Goal: Task Accomplishment & Management: Use online tool/utility

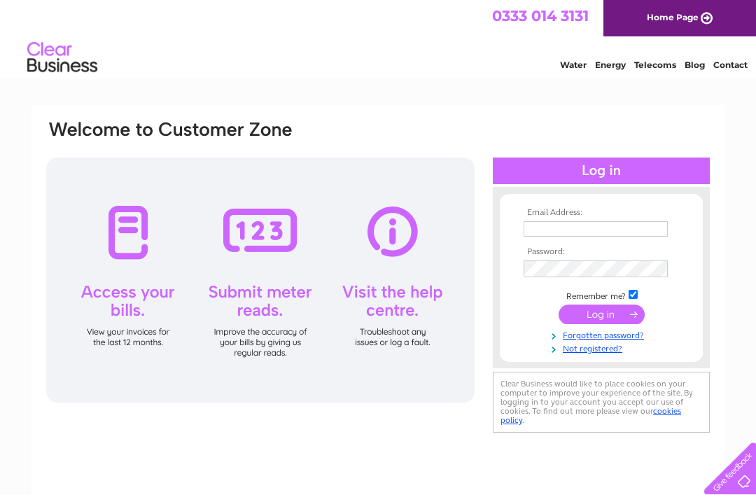
click at [546, 234] on input "text" at bounding box center [596, 228] width 144 height 15
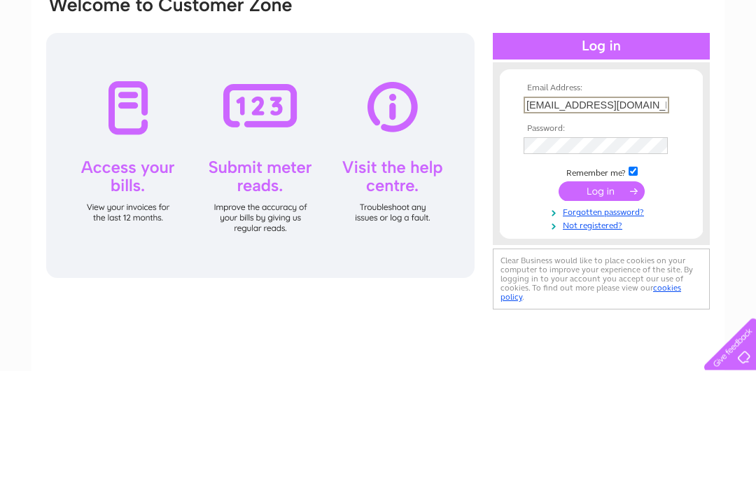
type input "canmorebc@outlook.com"
click at [611, 306] on input "submit" at bounding box center [602, 316] width 86 height 20
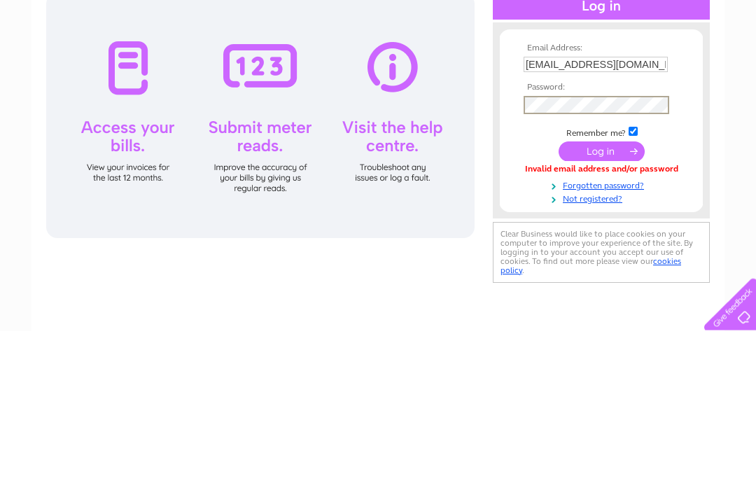
click at [615, 306] on input "submit" at bounding box center [602, 316] width 86 height 20
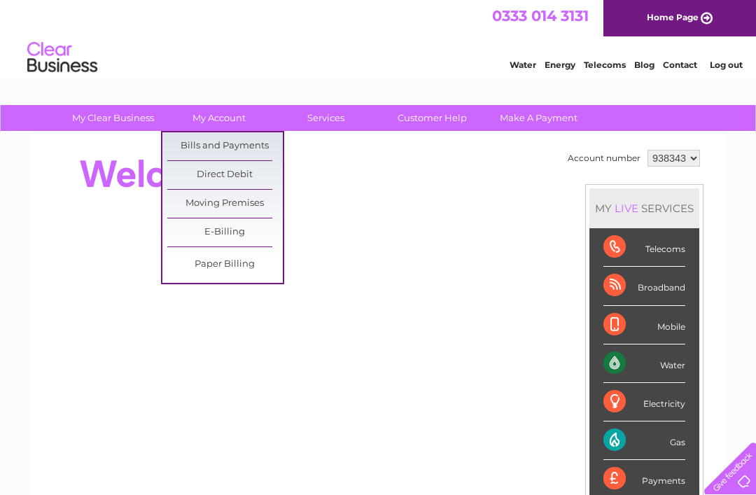
click at [249, 141] on link "Bills and Payments" at bounding box center [225, 146] width 116 height 28
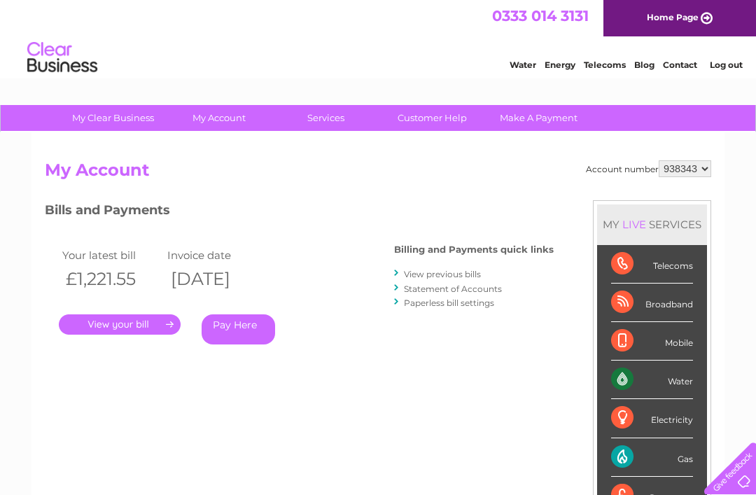
click at [140, 323] on link "." at bounding box center [120, 324] width 122 height 20
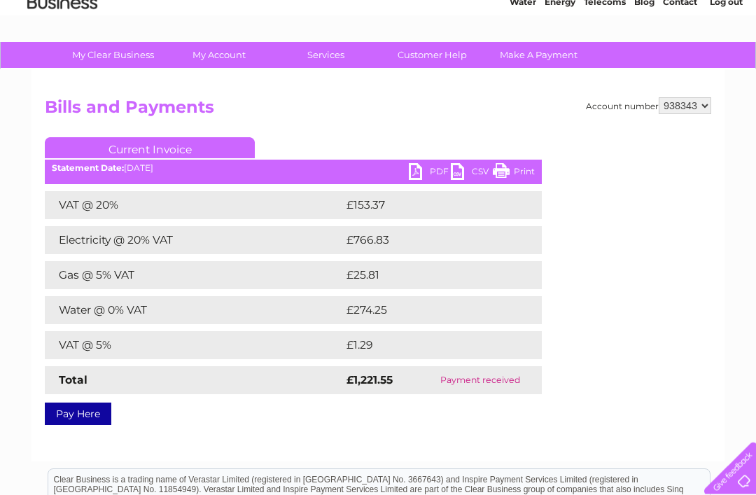
scroll to position [64, 0]
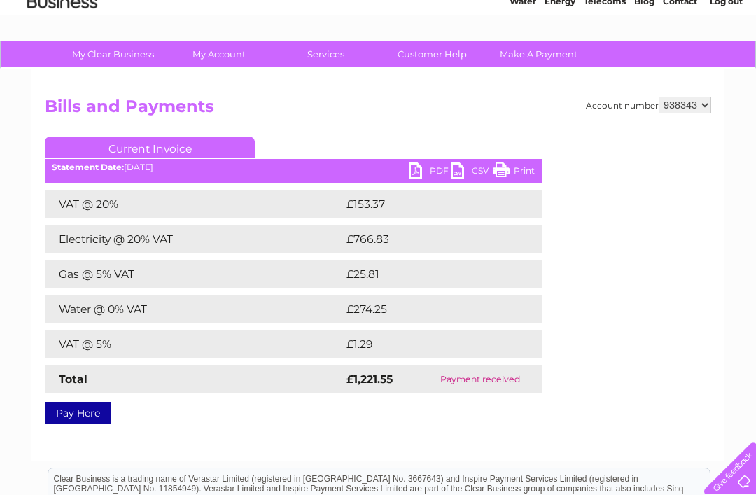
click at [414, 173] on link "PDF" at bounding box center [430, 172] width 42 height 20
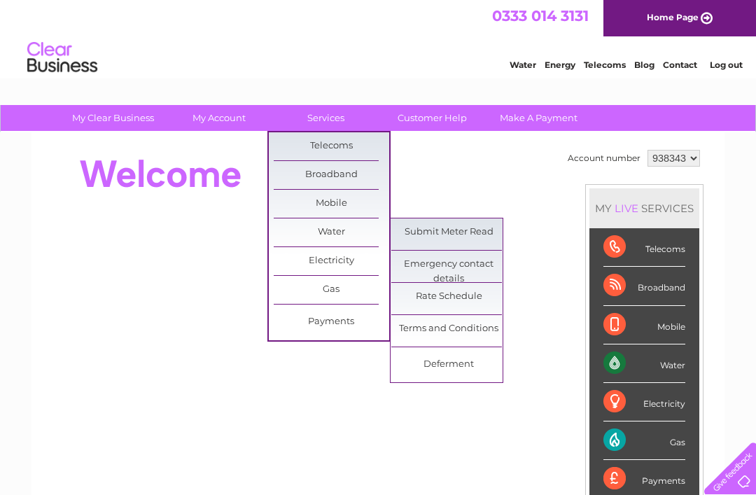
click at [466, 238] on link "Submit Meter Read" at bounding box center [449, 232] width 116 height 28
click at [453, 232] on link "Submit Meter Read" at bounding box center [449, 232] width 116 height 28
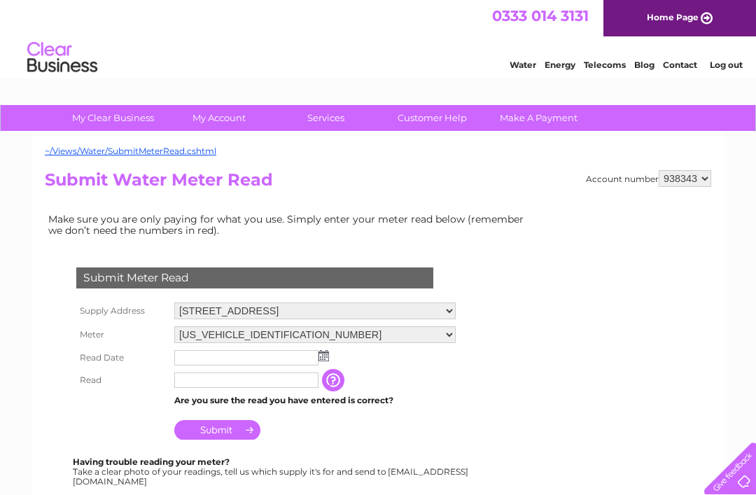
click at [202, 362] on input "text" at bounding box center [246, 357] width 144 height 15
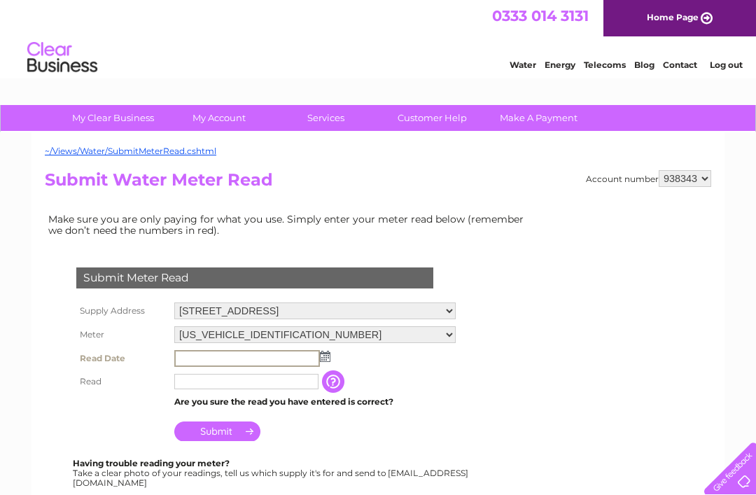
click at [316, 363] on input "text" at bounding box center [247, 358] width 146 height 17
click at [328, 355] on img at bounding box center [325, 356] width 11 height 11
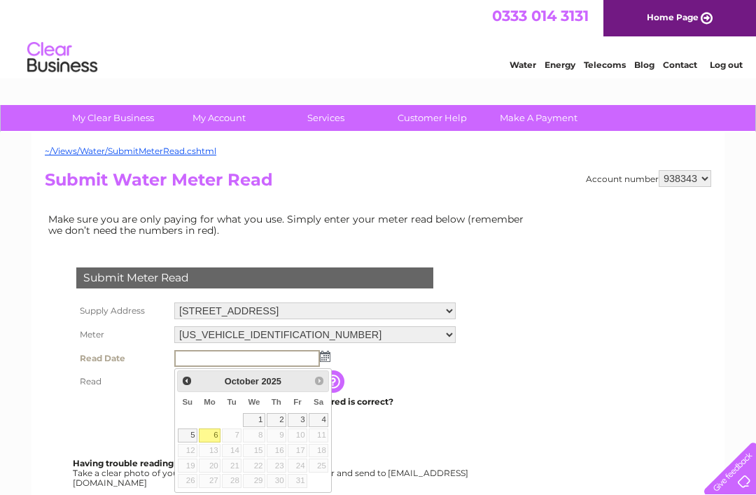
click at [256, 418] on link "1" at bounding box center [254, 420] width 22 height 14
type input "2025/10/01"
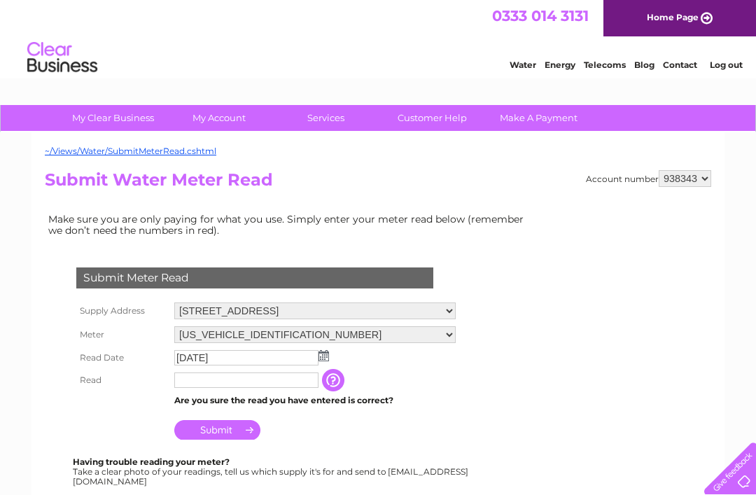
click at [197, 384] on input "text" at bounding box center [246, 379] width 144 height 15
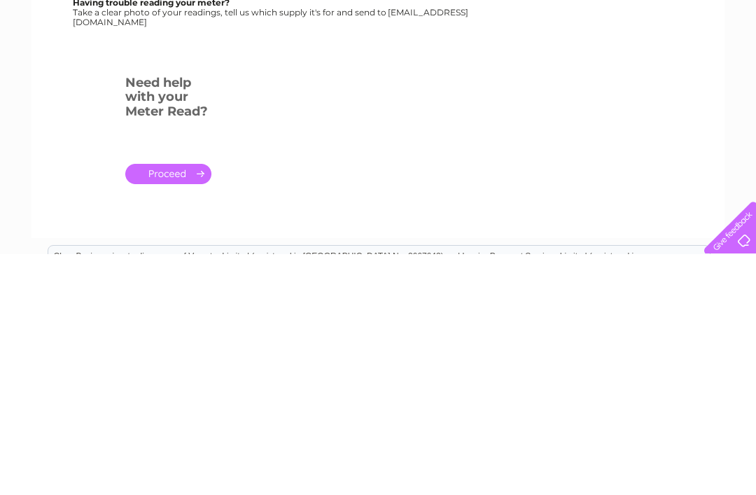
scroll to position [221, 0]
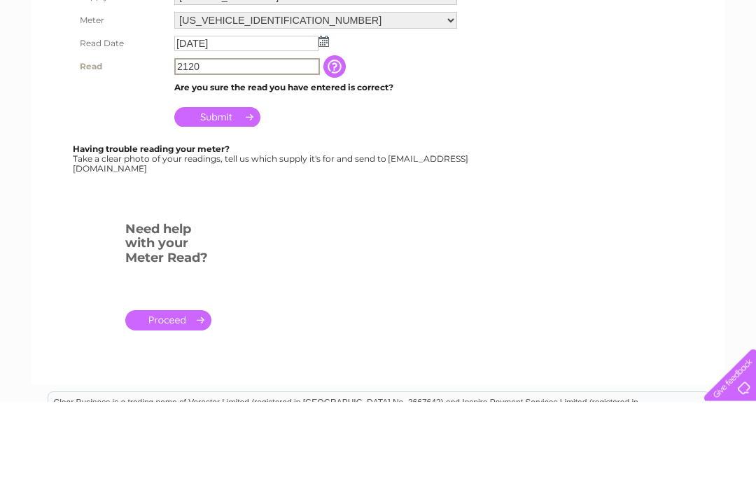
click at [218, 201] on input "Submit" at bounding box center [217, 211] width 86 height 20
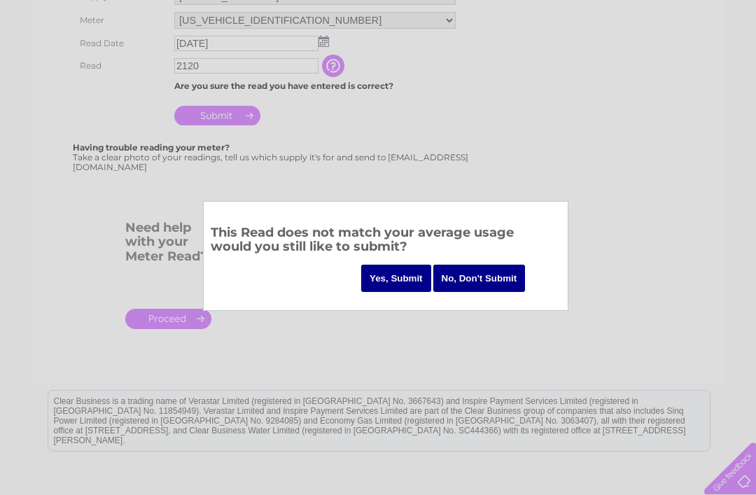
click at [475, 279] on input "No, Don't Submit" at bounding box center [479, 278] width 92 height 27
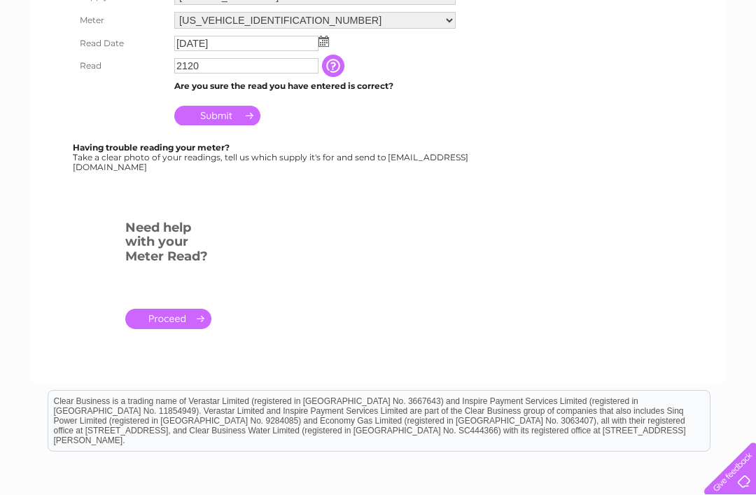
click at [216, 71] on input "2120" at bounding box center [246, 65] width 144 height 15
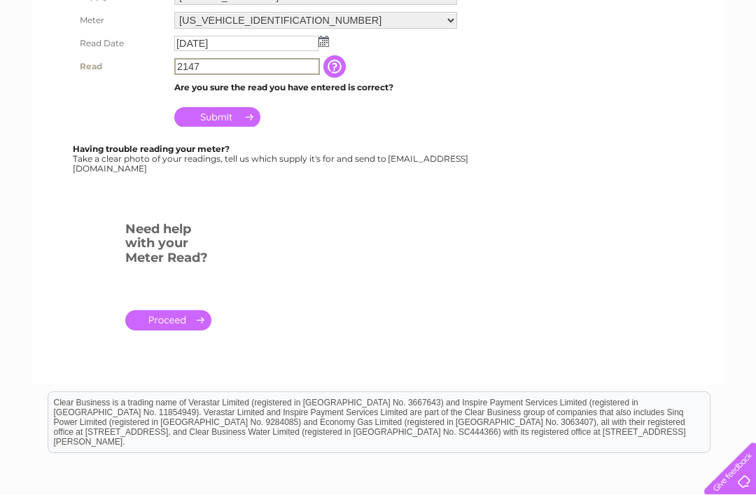
type input "2147"
click at [223, 122] on input "Submit" at bounding box center [217, 117] width 86 height 20
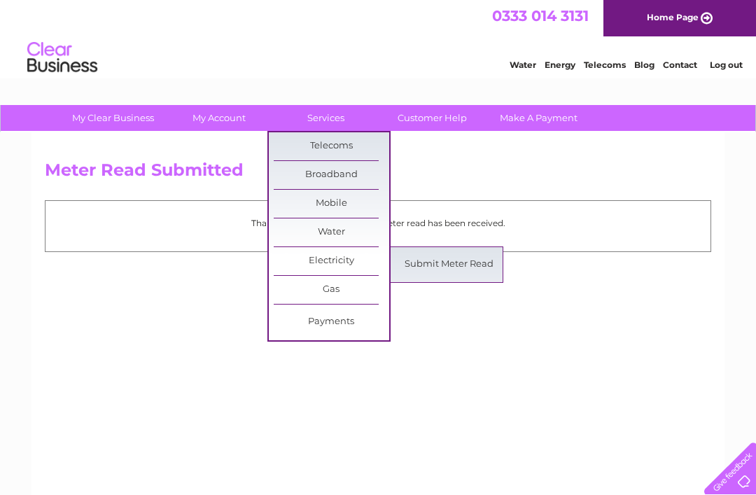
click at [461, 266] on link "Submit Meter Read" at bounding box center [449, 265] width 116 height 28
click at [338, 262] on link "Electricity" at bounding box center [332, 261] width 116 height 28
click at [431, 356] on div "Meter Read Submitted Thank you for your time, your meter read has been received." at bounding box center [378, 328] width 693 height 392
click at [456, 294] on link "Submit Meter Read" at bounding box center [449, 293] width 116 height 28
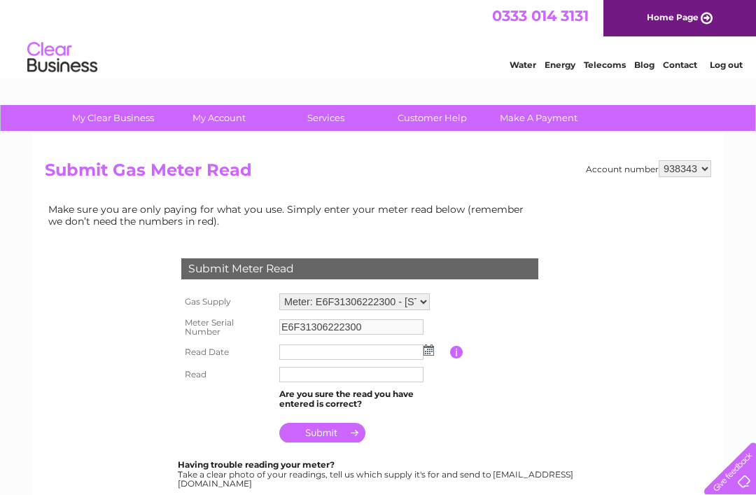
click at [304, 352] on input "text" at bounding box center [351, 351] width 144 height 15
click at [433, 352] on img at bounding box center [430, 350] width 11 height 11
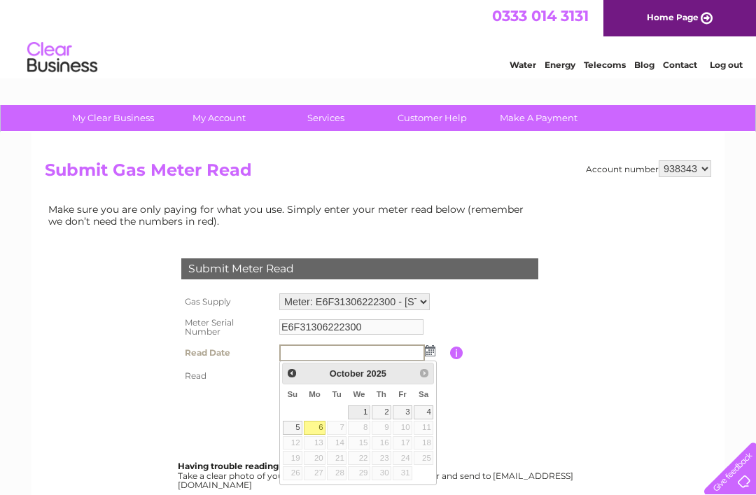
click at [358, 412] on link "1" at bounding box center [359, 412] width 22 height 14
type input "2025/10/01"
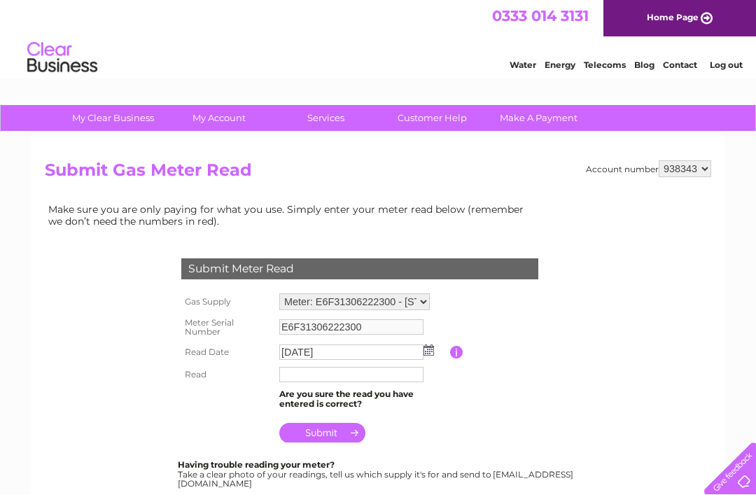
click at [293, 381] on input "text" at bounding box center [351, 374] width 144 height 15
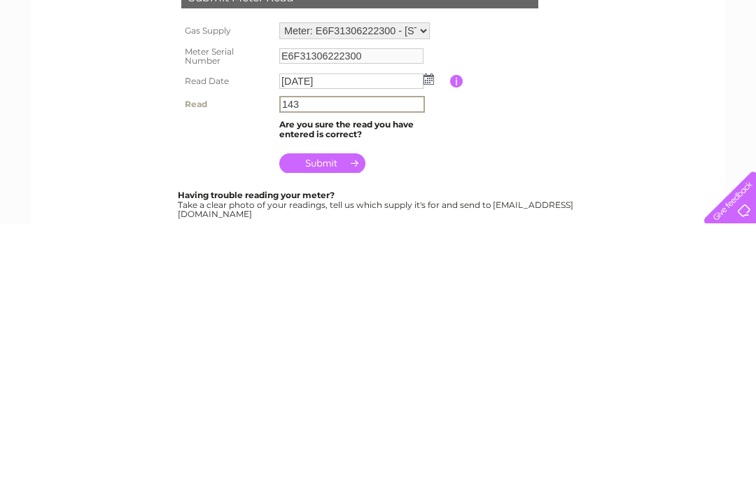
type input "143"
click at [334, 424] on input "submit" at bounding box center [322, 434] width 86 height 20
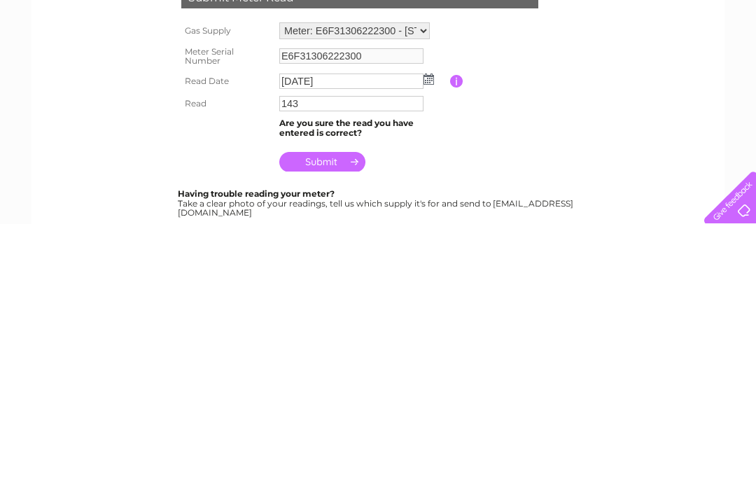
scroll to position [271, 0]
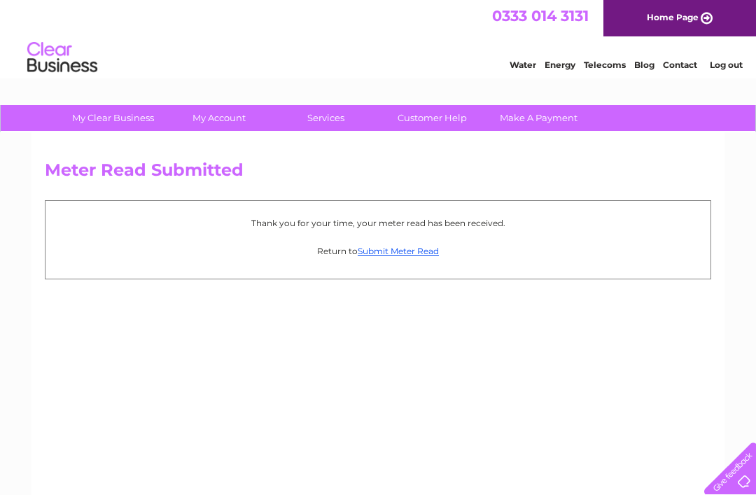
click at [403, 253] on link "Submit Meter Read" at bounding box center [398, 251] width 81 height 11
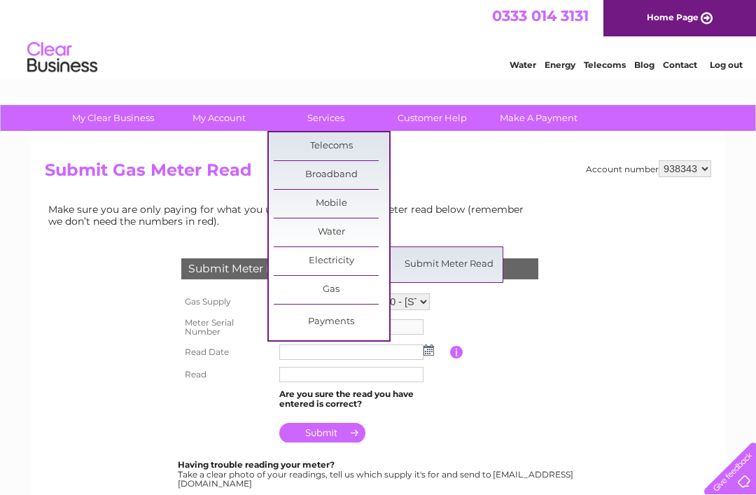
click at [450, 265] on link "Submit Meter Read" at bounding box center [449, 265] width 116 height 28
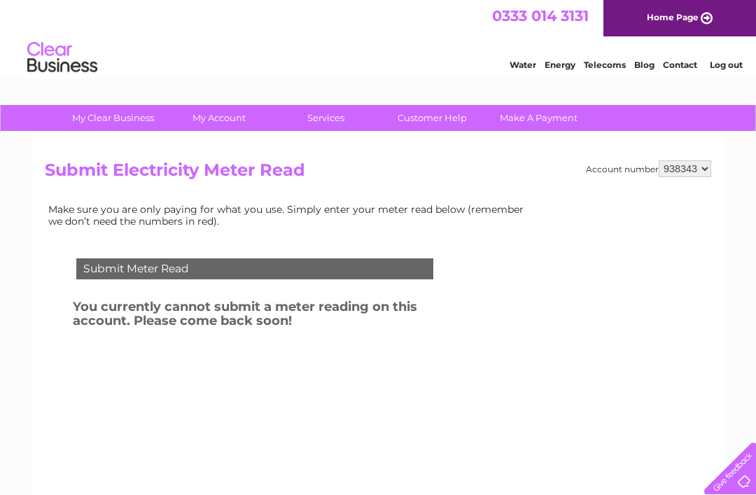
click at [256, 307] on h3 "You currently cannot submit a meter reading on this account. Please come back s…" at bounding box center [272, 316] width 398 height 39
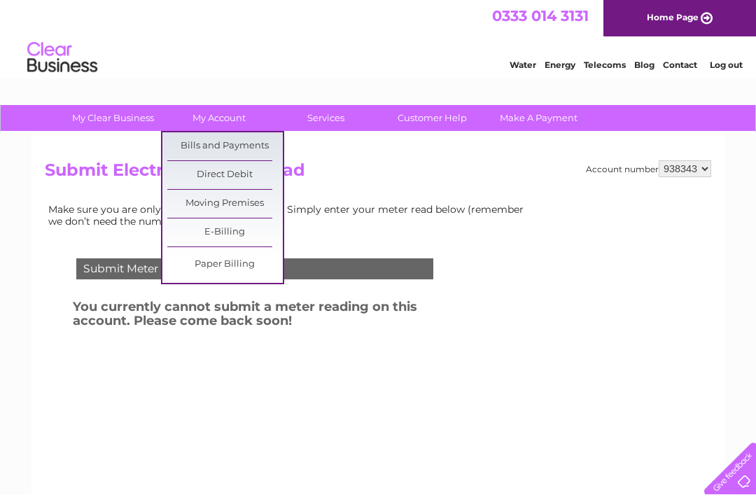
click at [253, 144] on link "Bills and Payments" at bounding box center [225, 146] width 116 height 28
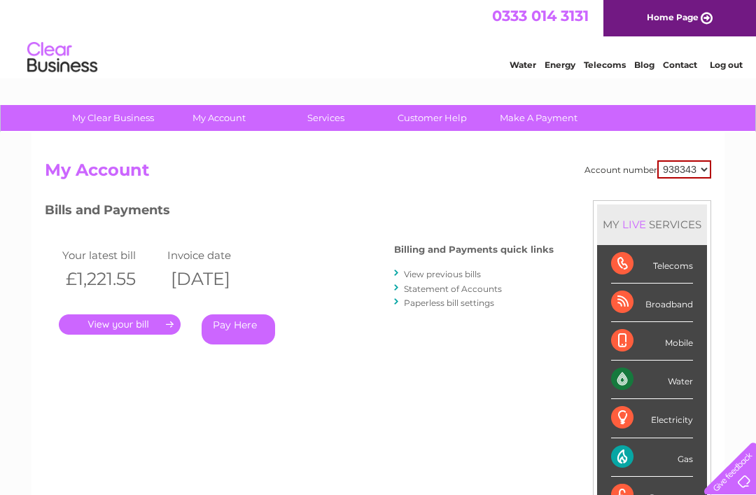
click at [145, 321] on link "." at bounding box center [120, 324] width 122 height 20
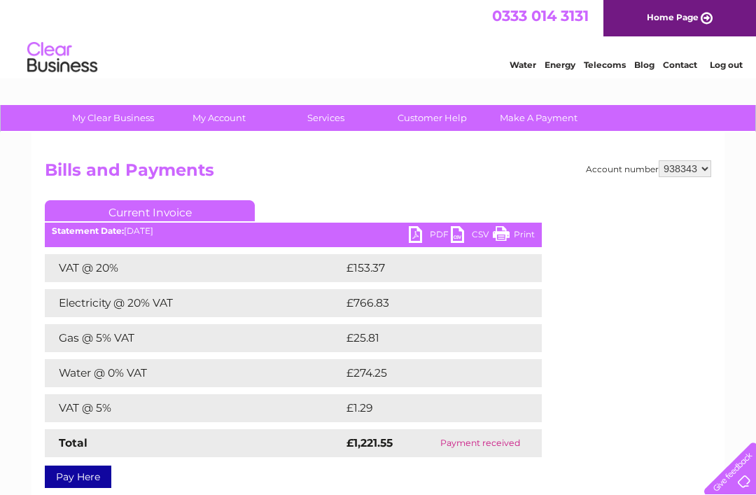
click at [419, 234] on link "PDF" at bounding box center [430, 236] width 42 height 20
